Goal: Task Accomplishment & Management: Manage account settings

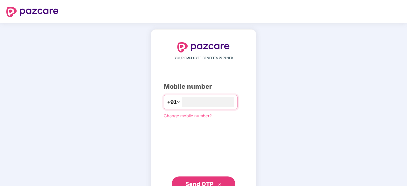
type input "*"
type input "**********"
click at [209, 176] on div "**********" at bounding box center [204, 117] width 80 height 150
click at [204, 179] on span "Send OTP" at bounding box center [203, 183] width 37 height 9
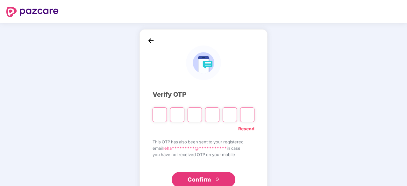
type input "*"
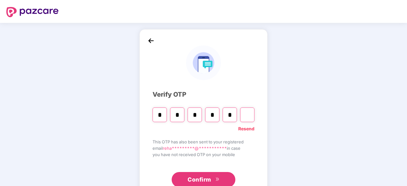
type input "*"
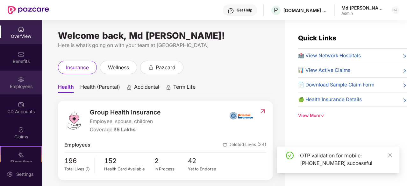
click at [19, 82] on img at bounding box center [21, 79] width 6 height 6
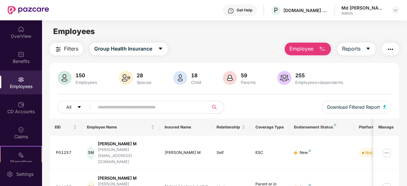
click at [120, 103] on input "text" at bounding box center [149, 108] width 102 height 10
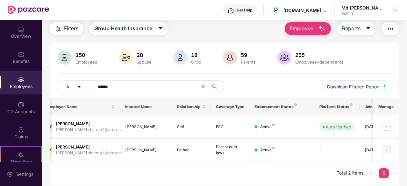
scroll to position [0, 64]
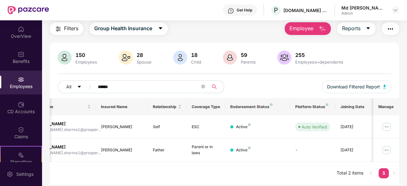
type input "******"
drag, startPoint x: 117, startPoint y: 89, endPoint x: 30, endPoint y: 100, distance: 88.0
click at [30, 100] on div "OverView Benefits Employees CD Accounts Claims Stepathon New Challenge Endorsem…" at bounding box center [203, 103] width 407 height 166
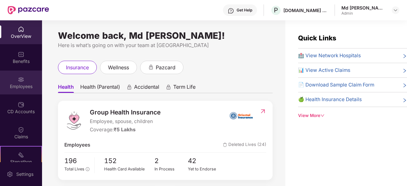
click at [21, 84] on div "Employees" at bounding box center [21, 86] width 42 height 6
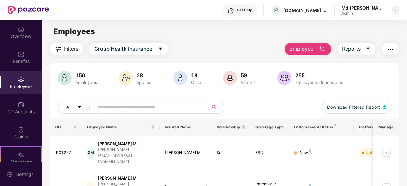
click at [396, 11] on img at bounding box center [395, 10] width 5 height 5
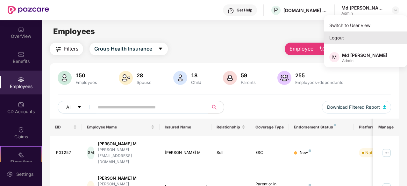
click at [350, 36] on div "Logout" at bounding box center [365, 38] width 83 height 12
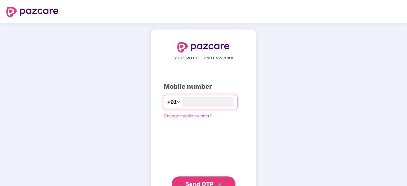
type input "**********"
click at [206, 177] on button "Send OTP" at bounding box center [204, 184] width 64 height 15
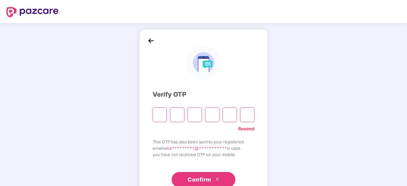
type input "*"
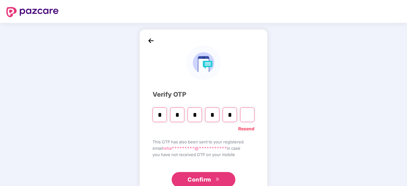
type input "*"
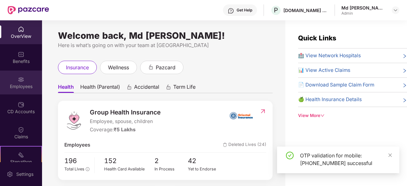
click at [28, 81] on div "Employees" at bounding box center [21, 83] width 42 height 24
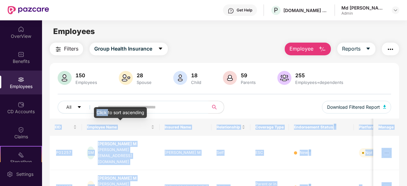
drag, startPoint x: 108, startPoint y: 107, endPoint x: 115, endPoint y: 99, distance: 10.8
click at [115, 99] on body "Get Help P PROSPERR.IO PRIVATE LIMITED Md Rehan Safi Admin OverView Benefits Em…" at bounding box center [203, 93] width 407 height 186
click at [108, 108] on input "text" at bounding box center [149, 108] width 102 height 10
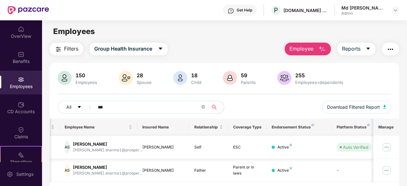
scroll to position [20, 0]
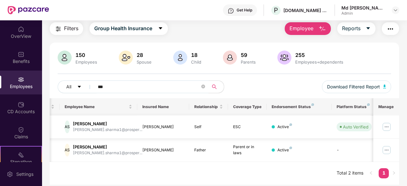
type input "***"
click at [386, 127] on img at bounding box center [386, 127] width 10 height 10
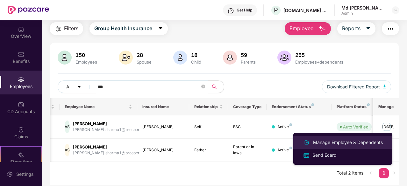
click at [330, 142] on div "Manage Employee & Dependents" at bounding box center [348, 142] width 72 height 7
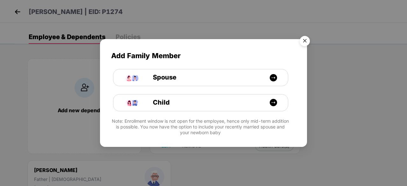
click at [305, 41] on img "Close" at bounding box center [305, 42] width 18 height 18
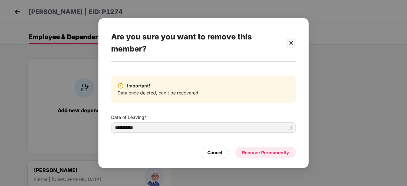
click at [278, 154] on div "Remove Permanently" at bounding box center [265, 152] width 47 height 7
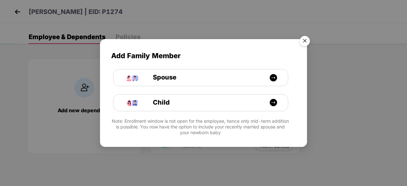
click at [304, 39] on img "Close" at bounding box center [305, 42] width 18 height 18
